Goal: Go to known website: Access a specific website the user already knows

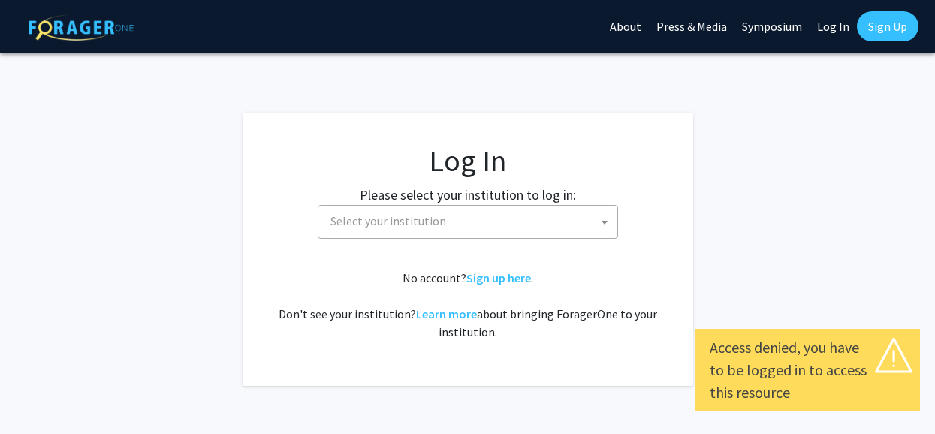
select select
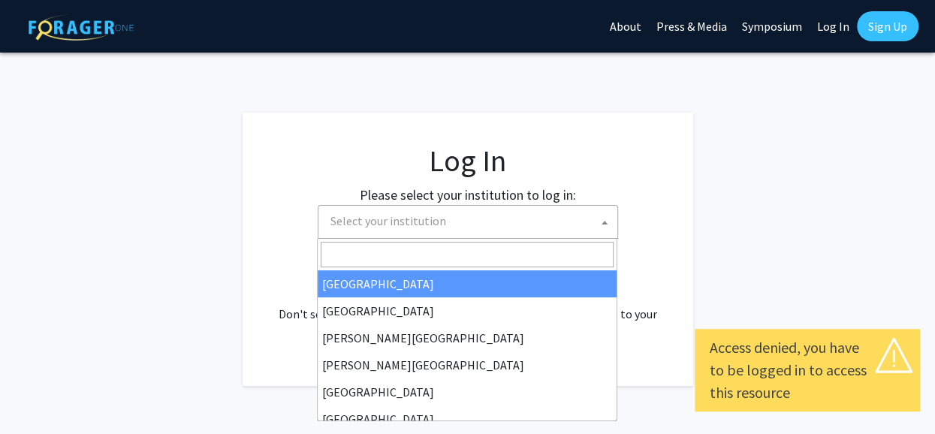
click at [605, 217] on span at bounding box center [604, 222] width 15 height 33
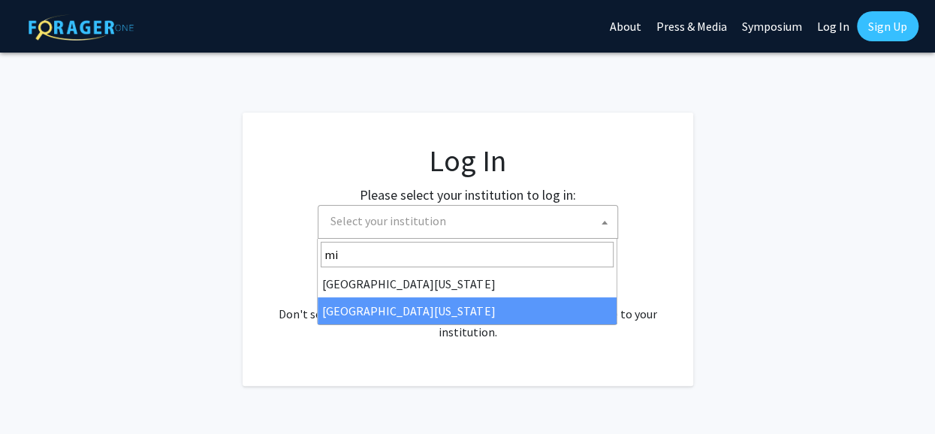
type input "mi"
select select "33"
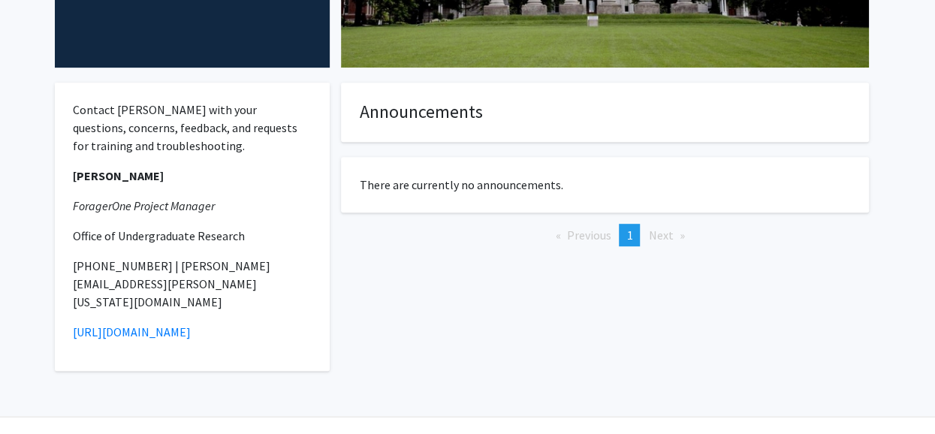
scroll to position [313, 0]
